Goal: Information Seeking & Learning: Understand process/instructions

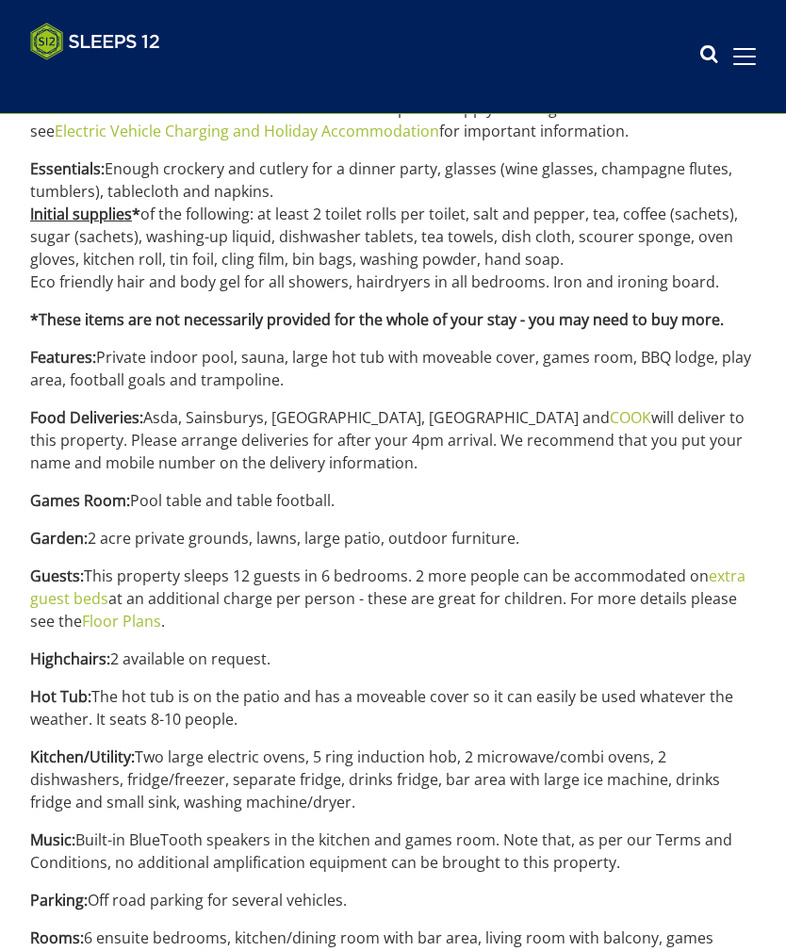
click at [114, 648] on p "Highchairs: 2 available on request." at bounding box center [393, 659] width 726 height 23
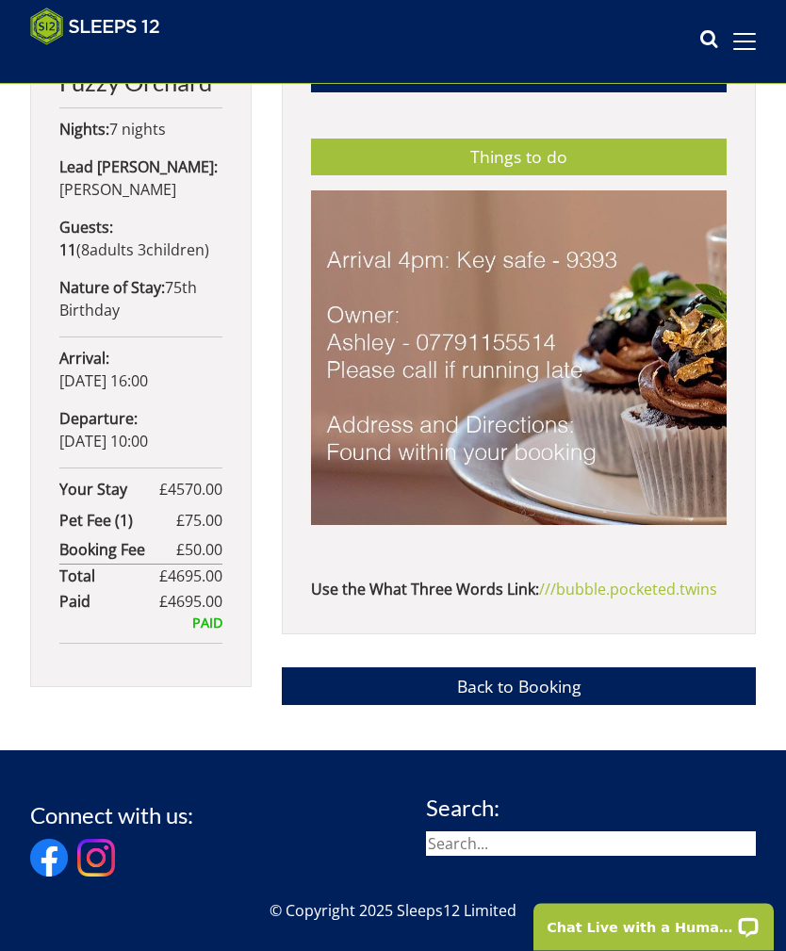
scroll to position [733, 0]
click at [414, 670] on link "Back to Booking" at bounding box center [519, 686] width 474 height 37
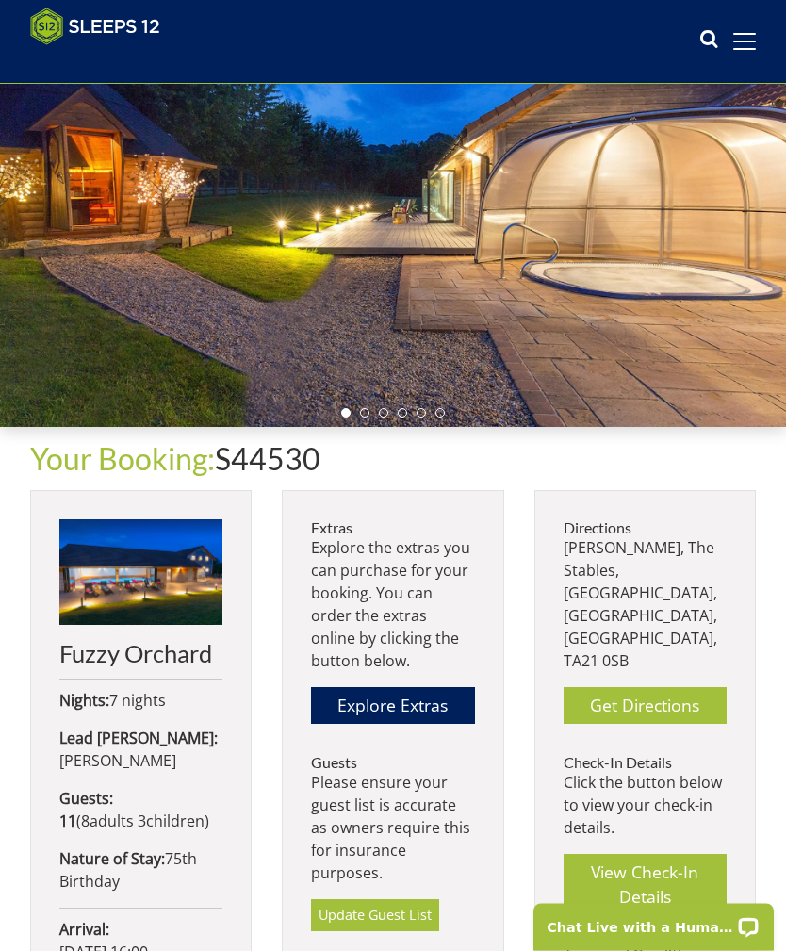
scroll to position [161, 0]
click at [623, 687] on link "Get Directions" at bounding box center [645, 705] width 163 height 37
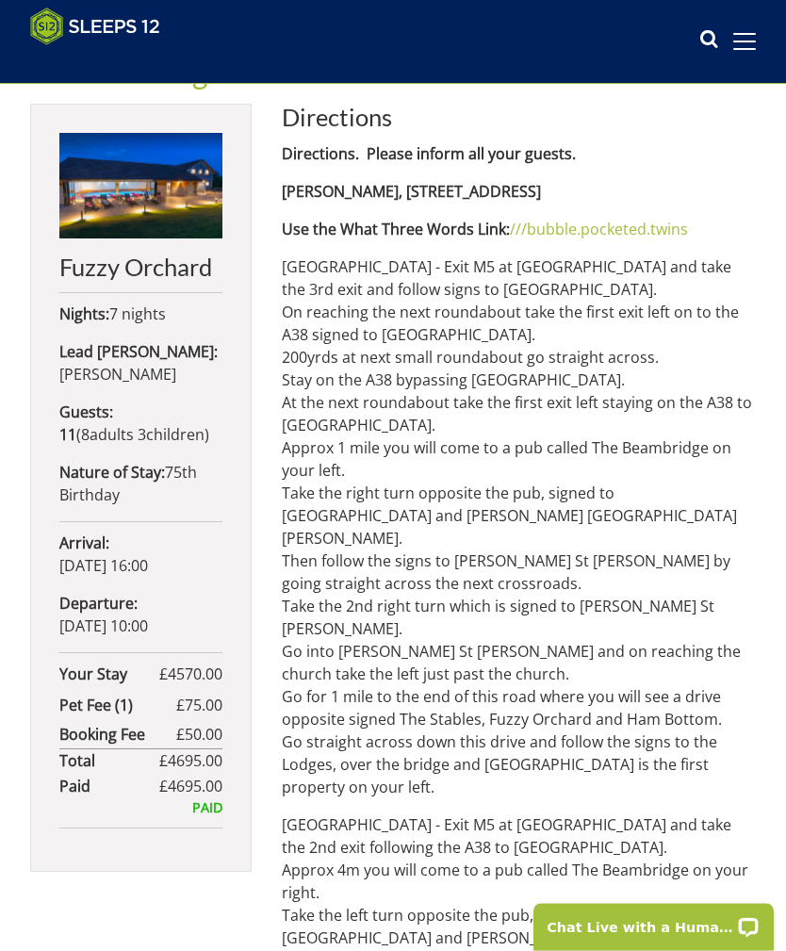
scroll to position [548, 0]
click at [11, 950] on div "Your Booking: S44530 Fuzzy Orchard Nights: 7 nights Lead Booker: Christopher Wi…" at bounding box center [393, 695] width 786 height 1308
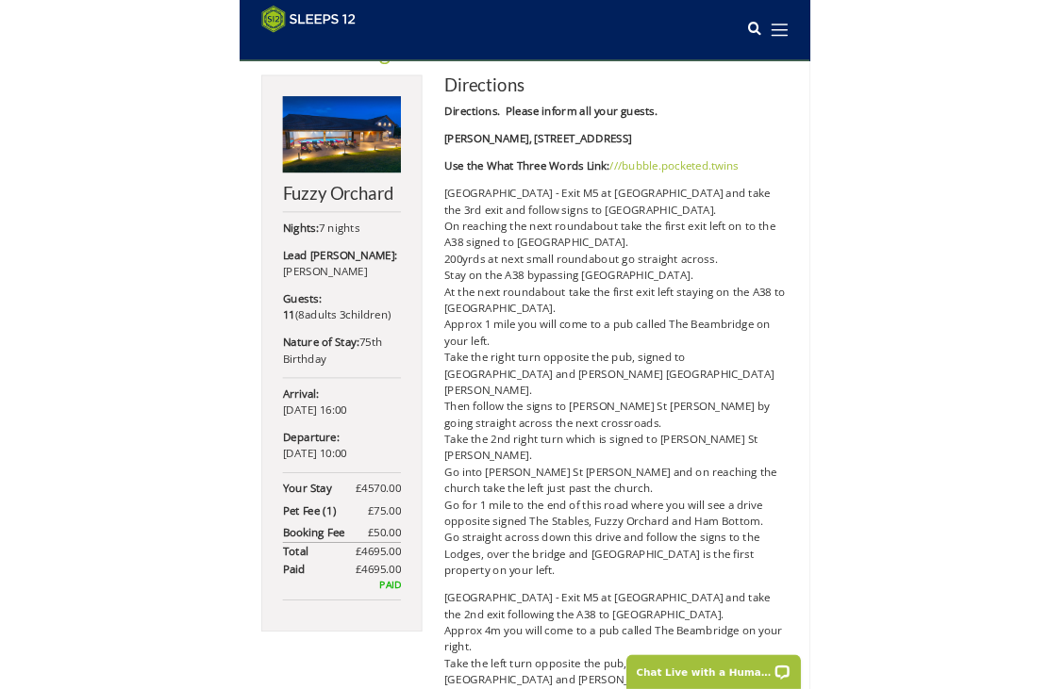
scroll to position [712, 0]
